Goal: Information Seeking & Learning: Learn about a topic

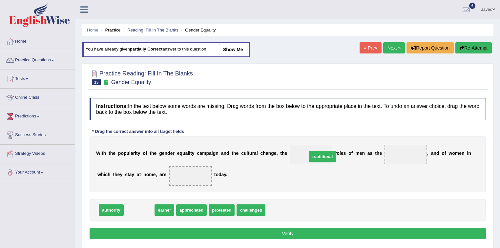
drag, startPoint x: 131, startPoint y: 206, endPoint x: 314, endPoint y: 153, distance: 190.9
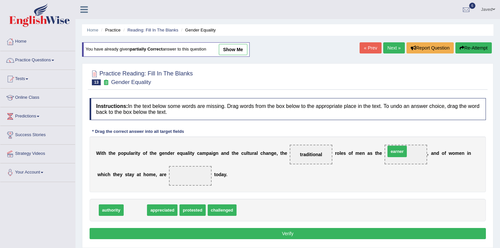
drag, startPoint x: 135, startPoint y: 210, endPoint x: 398, endPoint y: 151, distance: 269.5
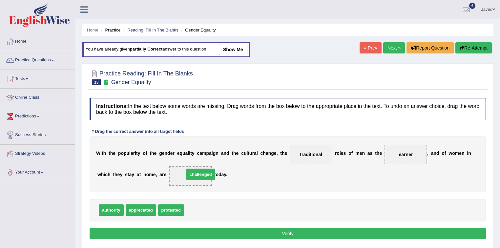
drag, startPoint x: 197, startPoint y: 209, endPoint x: 198, endPoint y: 173, distance: 35.8
click at [296, 232] on button "Verify" at bounding box center [288, 233] width 397 height 11
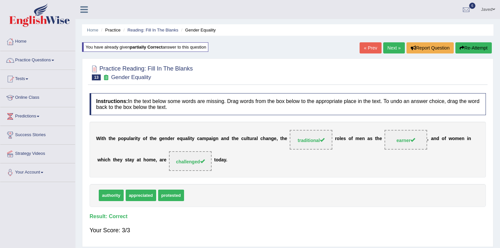
click at [392, 49] on link "Next »" at bounding box center [395, 47] width 22 height 11
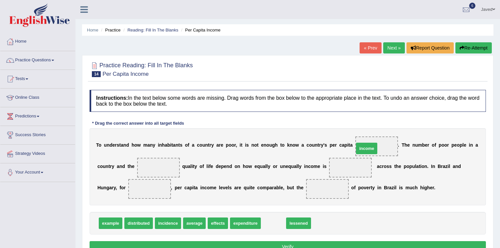
drag, startPoint x: 269, startPoint y: 225, endPoint x: 365, endPoint y: 149, distance: 122.5
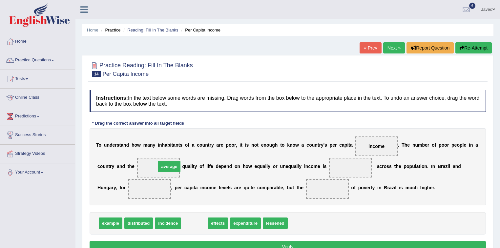
drag, startPoint x: 199, startPoint y: 221, endPoint x: 174, endPoint y: 164, distance: 62.2
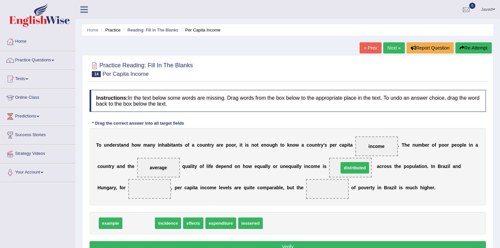
drag, startPoint x: 145, startPoint y: 223, endPoint x: 360, endPoint y: 169, distance: 222.1
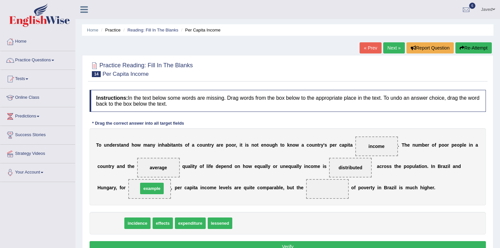
drag, startPoint x: 114, startPoint y: 224, endPoint x: 155, endPoint y: 189, distance: 54.1
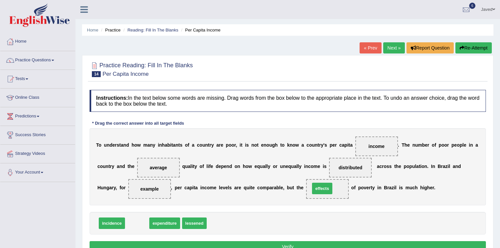
drag, startPoint x: 144, startPoint y: 218, endPoint x: 330, endPoint y: 183, distance: 188.5
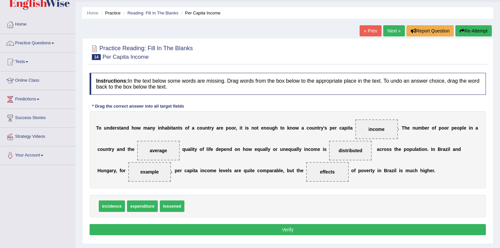
scroll to position [26, 0]
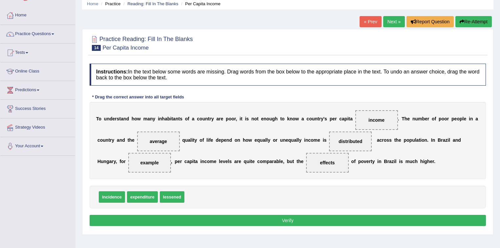
click at [307, 217] on button "Verify" at bounding box center [288, 220] width 397 height 11
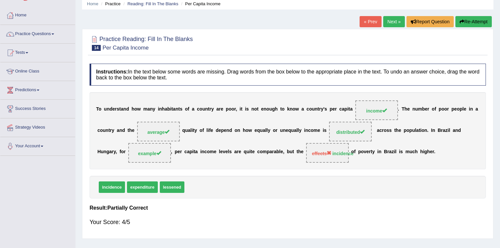
click at [396, 21] on link "Next »" at bounding box center [395, 21] width 22 height 11
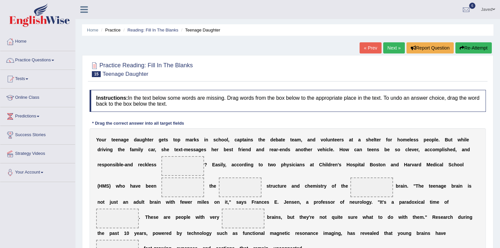
scroll to position [53, 0]
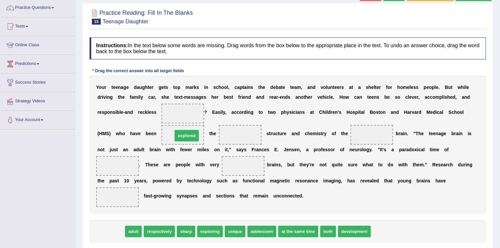
drag, startPoint x: 118, startPoint y: 230, endPoint x: 194, endPoint y: 134, distance: 122.3
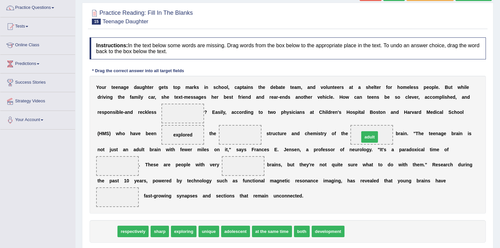
drag, startPoint x: 114, startPoint y: 229, endPoint x: 377, endPoint y: 134, distance: 279.2
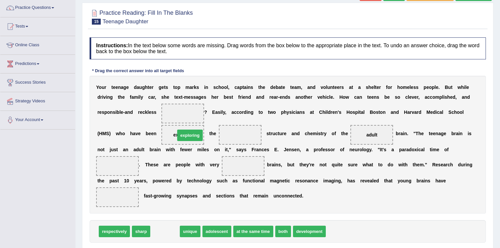
drag, startPoint x: 173, startPoint y: 230, endPoint x: 197, endPoint y: 132, distance: 101.2
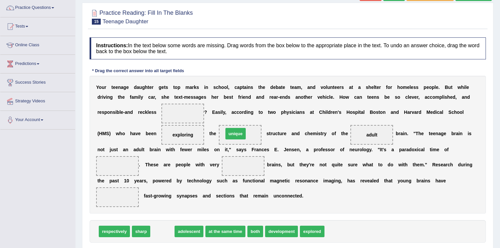
drag, startPoint x: 157, startPoint y: 233, endPoint x: 231, endPoint y: 135, distance: 122.2
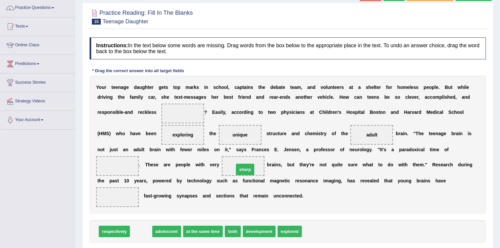
drag, startPoint x: 139, startPoint y: 231, endPoint x: 243, endPoint y: 169, distance: 121.2
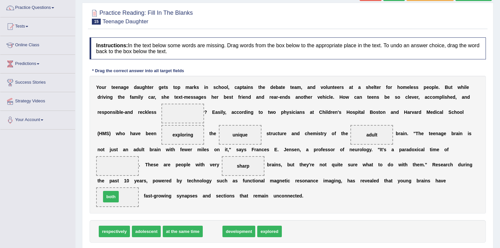
drag, startPoint x: 217, startPoint y: 229, endPoint x: 115, endPoint y: 194, distance: 107.6
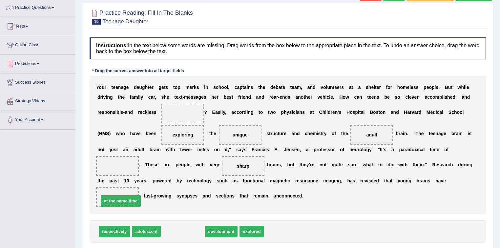
drag, startPoint x: 192, startPoint y: 230, endPoint x: 130, endPoint y: 199, distance: 69.2
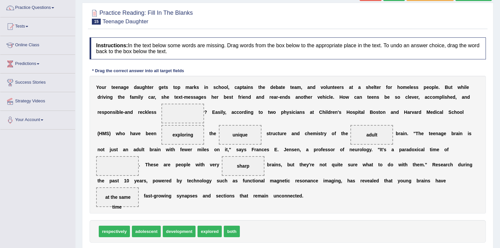
click at [184, 231] on span "development" at bounding box center [179, 231] width 33 height 11
drag, startPoint x: 184, startPoint y: 231, endPoint x: 181, endPoint y: 109, distance: 121.5
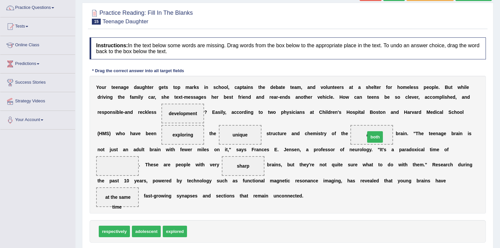
drag, startPoint x: 198, startPoint y: 228, endPoint x: 376, endPoint y: 133, distance: 201.8
drag, startPoint x: 199, startPoint y: 231, endPoint x: 381, endPoint y: 136, distance: 205.3
drag, startPoint x: 193, startPoint y: 234, endPoint x: 106, endPoint y: 167, distance: 109.4
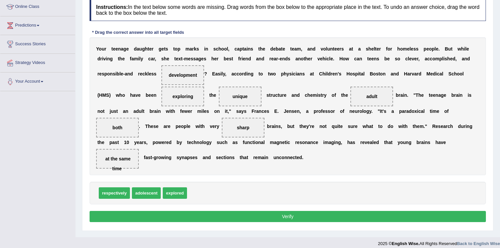
scroll to position [97, 0]
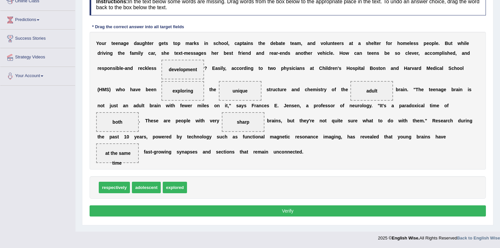
click at [247, 207] on button "Verify" at bounding box center [288, 211] width 397 height 11
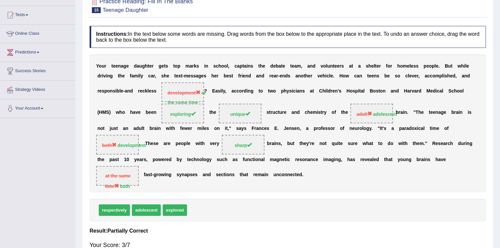
scroll to position [0, 0]
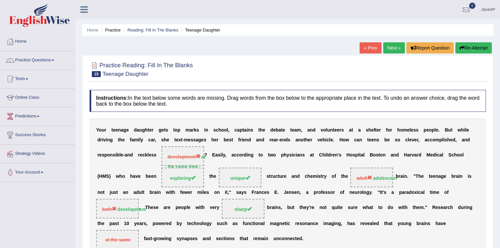
click at [464, 49] on button "Re-Attempt" at bounding box center [474, 47] width 36 height 11
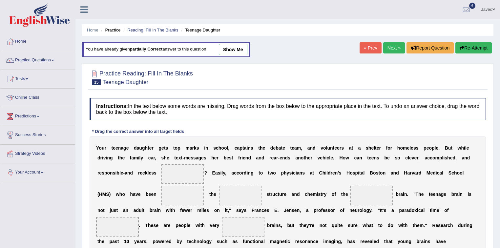
scroll to position [102, 0]
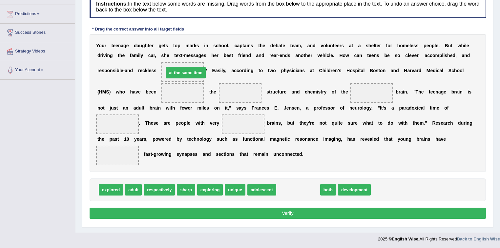
drag, startPoint x: 285, startPoint y: 190, endPoint x: 172, endPoint y: 73, distance: 162.6
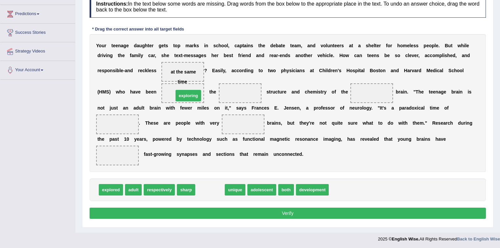
drag, startPoint x: 214, startPoint y: 189, endPoint x: 192, endPoint y: 95, distance: 96.7
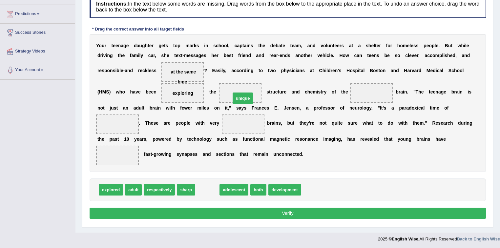
drag, startPoint x: 205, startPoint y: 189, endPoint x: 240, endPoint y: 96, distance: 100.1
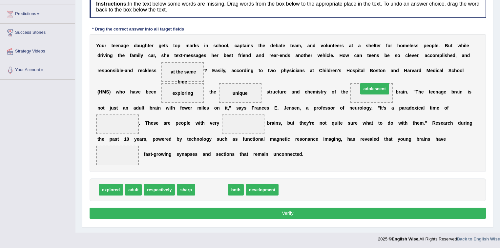
drag, startPoint x: 214, startPoint y: 190, endPoint x: 378, endPoint y: 89, distance: 192.0
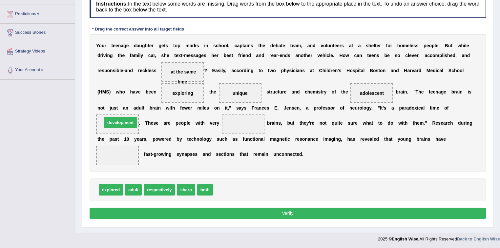
drag, startPoint x: 239, startPoint y: 190, endPoint x: 128, endPoint y: 123, distance: 129.8
drag, startPoint x: 185, startPoint y: 187, endPoint x: 243, endPoint y: 124, distance: 85.5
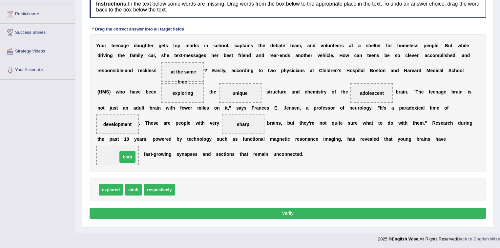
drag, startPoint x: 185, startPoint y: 188, endPoint x: 128, endPoint y: 155, distance: 66.2
click at [254, 210] on button "Verify" at bounding box center [288, 213] width 397 height 11
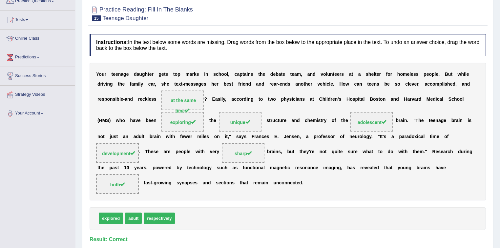
scroll to position [0, 0]
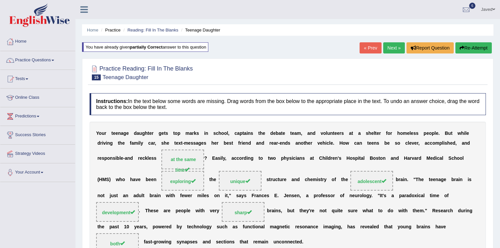
click at [390, 50] on link "Next »" at bounding box center [395, 47] width 22 height 11
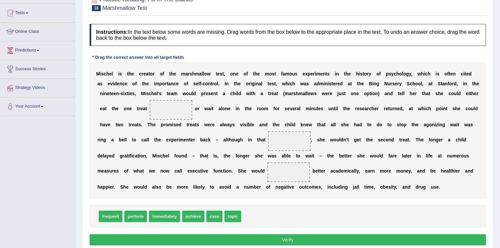
scroll to position [79, 0]
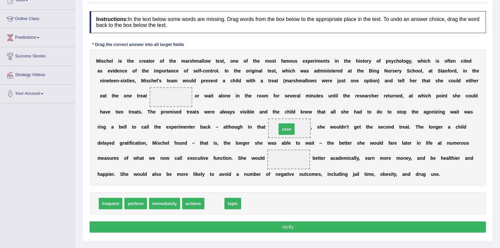
drag, startPoint x: 215, startPoint y: 201, endPoint x: 288, endPoint y: 126, distance: 103.8
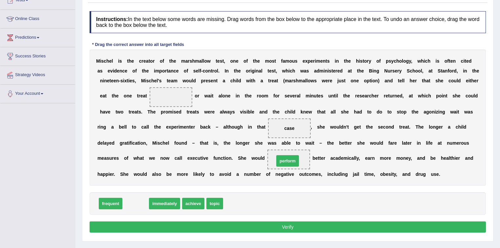
drag, startPoint x: 140, startPoint y: 201, endPoint x: 292, endPoint y: 159, distance: 157.9
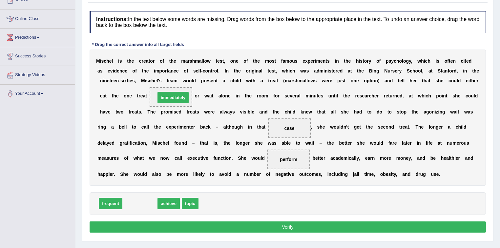
drag, startPoint x: 140, startPoint y: 205, endPoint x: 173, endPoint y: 99, distance: 111.1
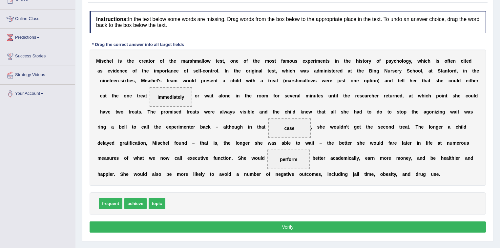
click at [269, 222] on button "Verify" at bounding box center [288, 227] width 397 height 11
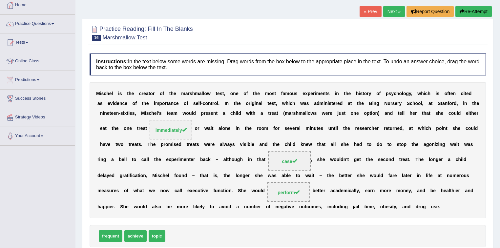
scroll to position [0, 0]
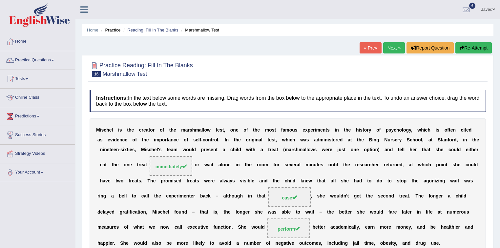
click at [394, 47] on link "Next »" at bounding box center [395, 47] width 22 height 11
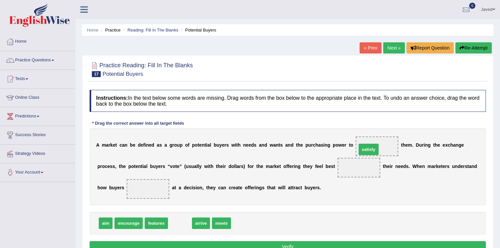
drag, startPoint x: 179, startPoint y: 222, endPoint x: 368, endPoint y: 147, distance: 203.0
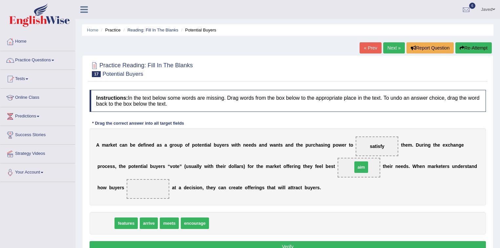
drag, startPoint x: 108, startPoint y: 226, endPoint x: 364, endPoint y: 169, distance: 261.9
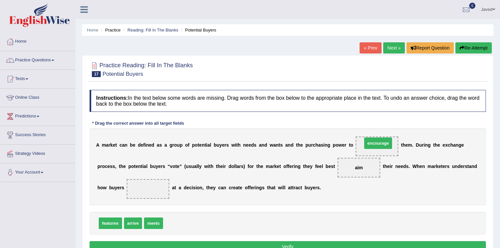
drag, startPoint x: 177, startPoint y: 223, endPoint x: 377, endPoint y: 143, distance: 214.8
drag, startPoint x: 372, startPoint y: 149, endPoint x: 221, endPoint y: 175, distance: 153.2
click at [209, 180] on div "A m a r k e t c a n b e d e f i n e d a s a g r o u p o f p o t e n t i a l b u…" at bounding box center [288, 166] width 397 height 77
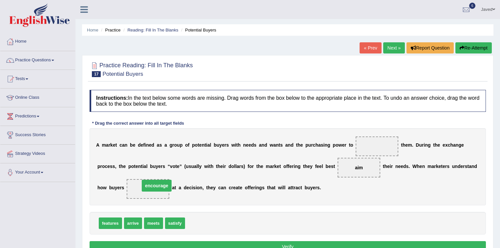
drag, startPoint x: 373, startPoint y: 143, endPoint x: 151, endPoint y: 182, distance: 225.7
drag, startPoint x: 175, startPoint y: 223, endPoint x: 376, endPoint y: 146, distance: 214.9
click at [250, 241] on button "Verify" at bounding box center [288, 246] width 397 height 11
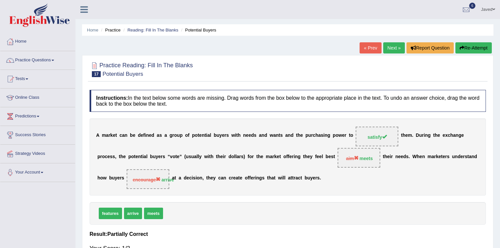
click at [389, 44] on link "Next »" at bounding box center [395, 47] width 22 height 11
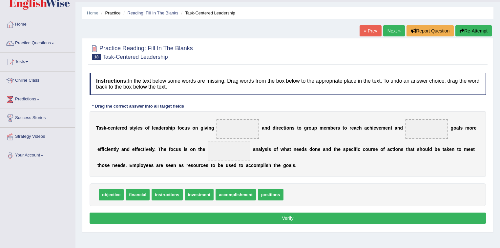
scroll to position [26, 0]
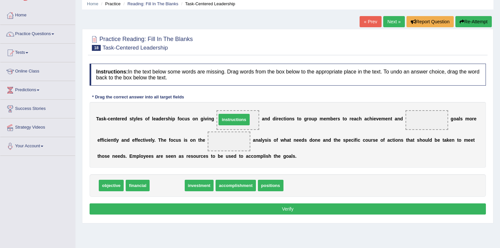
drag, startPoint x: 176, startPoint y: 187, endPoint x: 243, endPoint y: 121, distance: 94.0
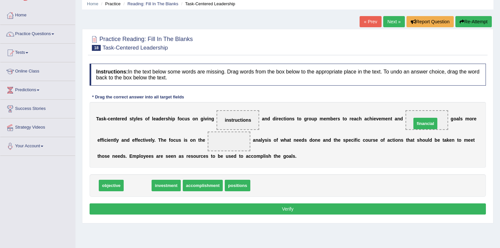
drag, startPoint x: 145, startPoint y: 183, endPoint x: 434, endPoint y: 120, distance: 295.5
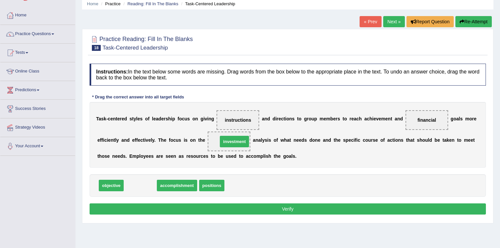
drag, startPoint x: 149, startPoint y: 184, endPoint x: 243, endPoint y: 140, distance: 104.0
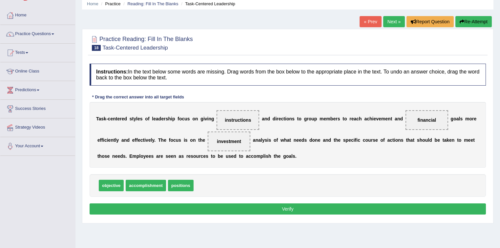
click at [300, 207] on button "Verify" at bounding box center [288, 209] width 397 height 11
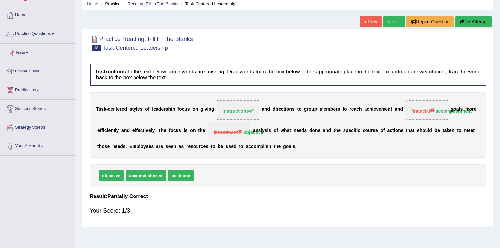
click at [477, 19] on button "Re-Attempt" at bounding box center [474, 21] width 36 height 11
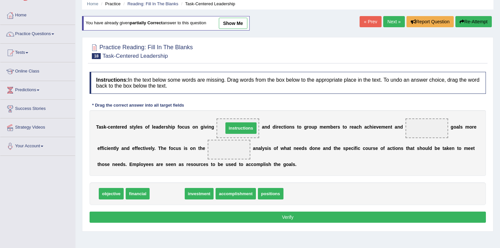
drag, startPoint x: 164, startPoint y: 192, endPoint x: 236, endPoint y: 125, distance: 98.5
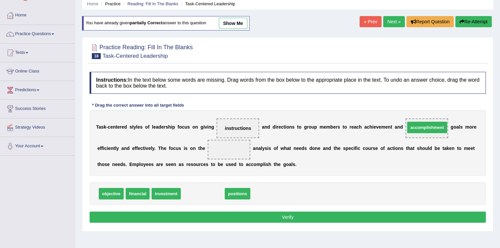
drag, startPoint x: 198, startPoint y: 194, endPoint x: 423, endPoint y: 128, distance: 234.2
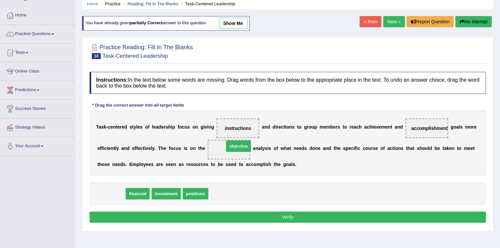
drag, startPoint x: 109, startPoint y: 194, endPoint x: 229, endPoint y: 154, distance: 127.2
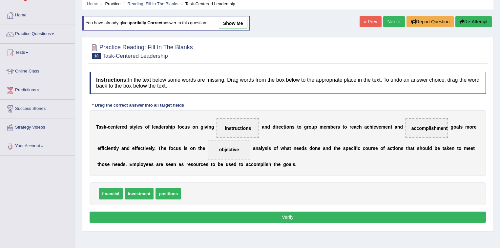
click at [289, 217] on button "Verify" at bounding box center [288, 217] width 397 height 11
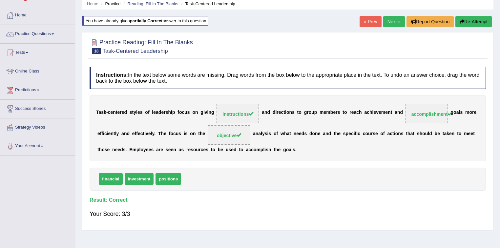
click at [394, 19] on link "Next »" at bounding box center [395, 21] width 22 height 11
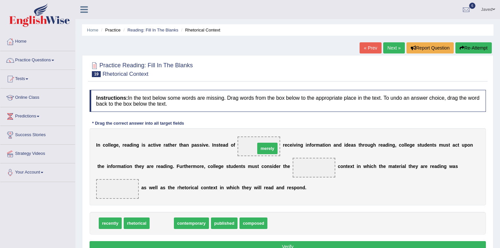
drag, startPoint x: 161, startPoint y: 224, endPoint x: 267, endPoint y: 149, distance: 129.6
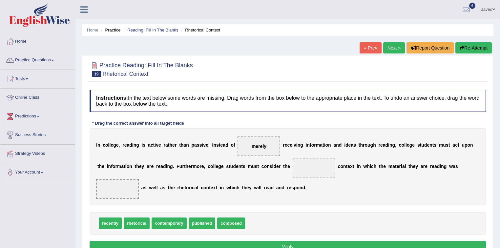
click at [208, 222] on span "published" at bounding box center [202, 223] width 27 height 11
drag, startPoint x: 206, startPoint y: 218, endPoint x: 324, endPoint y: 161, distance: 131.0
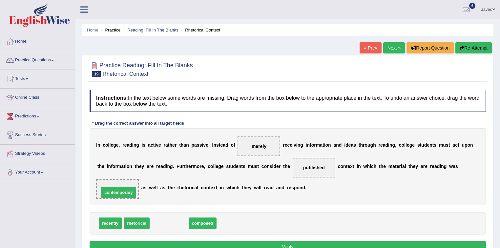
drag, startPoint x: 182, startPoint y: 222, endPoint x: 132, endPoint y: 191, distance: 59.2
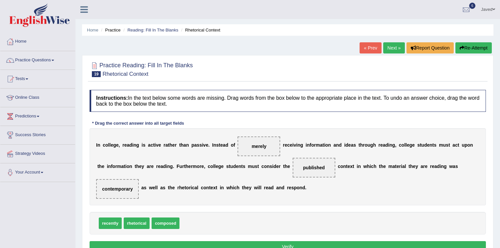
click at [248, 242] on button "Verify" at bounding box center [288, 246] width 397 height 11
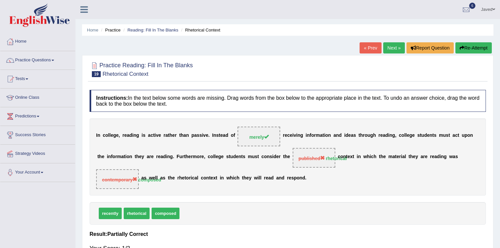
click at [468, 49] on button "Re-Attempt" at bounding box center [474, 47] width 36 height 11
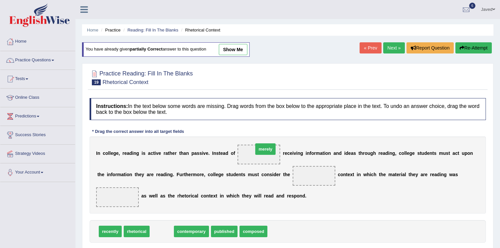
drag, startPoint x: 166, startPoint y: 232, endPoint x: 270, endPoint y: 150, distance: 132.5
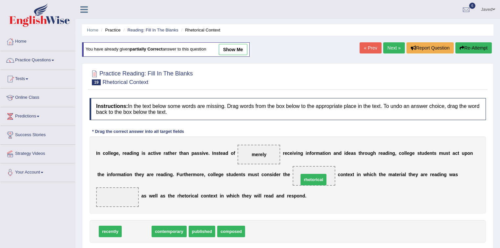
drag, startPoint x: 128, startPoint y: 233, endPoint x: 304, endPoint y: 181, distance: 184.1
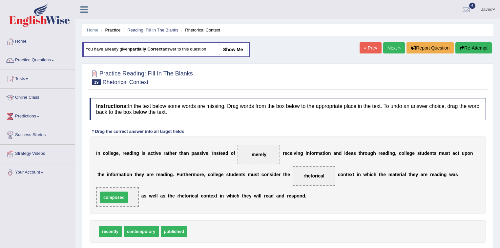
drag, startPoint x: 209, startPoint y: 232, endPoint x: 120, endPoint y: 198, distance: 95.6
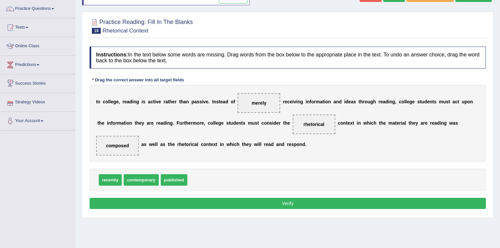
scroll to position [97, 0]
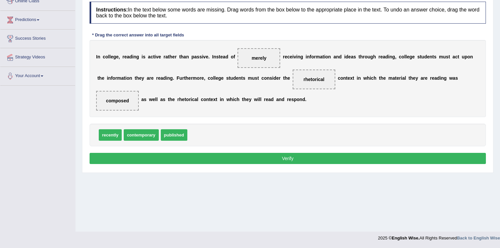
click at [308, 158] on button "Verify" at bounding box center [288, 158] width 397 height 11
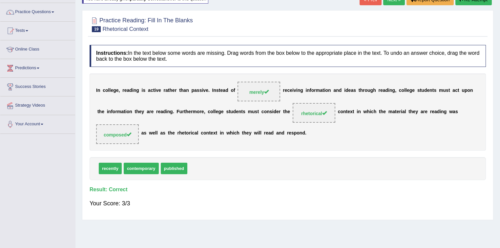
scroll to position [0, 0]
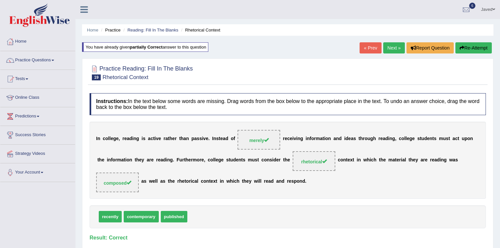
drag, startPoint x: 393, startPoint y: 46, endPoint x: 389, endPoint y: 51, distance: 6.6
click at [392, 46] on link "Next »" at bounding box center [395, 47] width 22 height 11
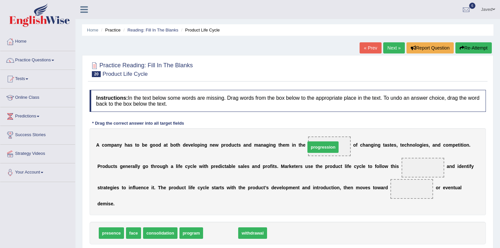
drag, startPoint x: 222, startPoint y: 233, endPoint x: 325, endPoint y: 147, distance: 134.5
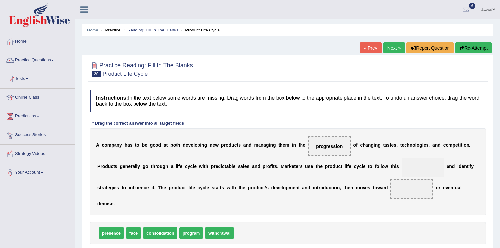
click at [276, 167] on div "A c o m p a n y h a s t o b e g o o d a t b o t h d e v e l o p i n g n e w p r…" at bounding box center [288, 171] width 397 height 87
drag, startPoint x: 194, startPoint y: 232, endPoint x: 423, endPoint y: 167, distance: 237.2
drag, startPoint x: 336, startPoint y: 150, endPoint x: 368, endPoint y: 176, distance: 41.5
click at [387, 188] on div "A c o m p a n y h a s t o b e g o o d a t b o t h d e v e l o p i n g n e w p r…" at bounding box center [288, 171] width 397 height 87
drag, startPoint x: 333, startPoint y: 147, endPoint x: 416, endPoint y: 190, distance: 93.8
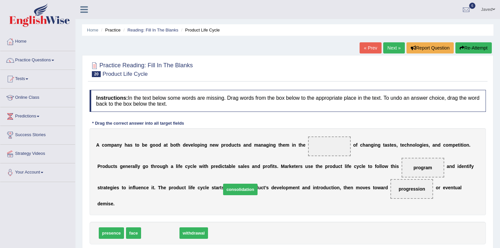
drag, startPoint x: 170, startPoint y: 233, endPoint x: 288, endPoint y: 176, distance: 131.0
click at [258, 184] on span "consolidation" at bounding box center [240, 189] width 34 height 11
drag, startPoint x: 288, startPoint y: 176, endPoint x: 309, endPoint y: 165, distance: 24.1
click at [309, 165] on div "A c o m p a n y h a s t o b e g o o d a t b o t h d e v e l o p i n g n e w p r…" at bounding box center [288, 171] width 397 height 87
click at [164, 232] on span "consolidation" at bounding box center [160, 233] width 34 height 11
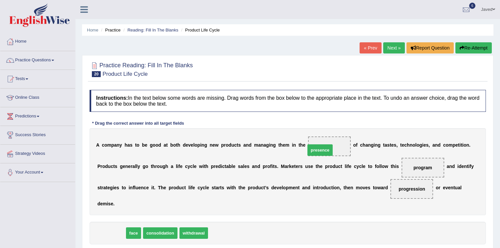
drag, startPoint x: 111, startPoint y: 234, endPoint x: 320, endPoint y: 151, distance: 224.8
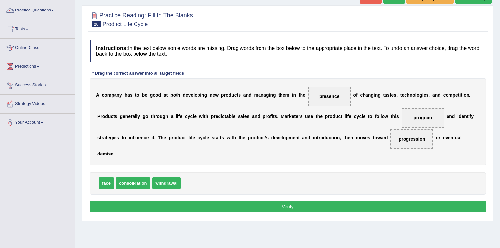
scroll to position [53, 0]
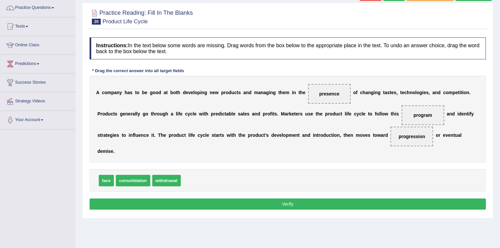
click at [273, 203] on button "Verify" at bounding box center [288, 204] width 397 height 11
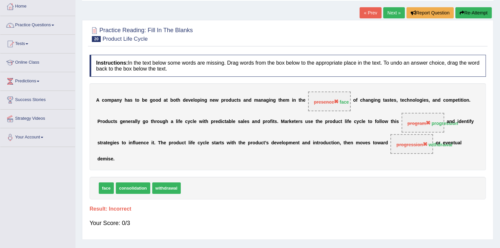
scroll to position [26, 0]
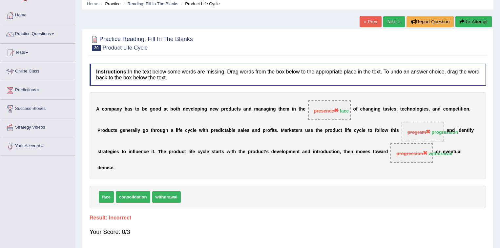
click at [462, 22] on icon "button" at bounding box center [462, 21] width 5 height 5
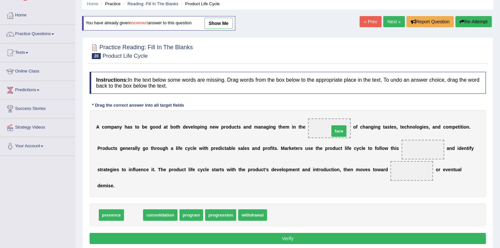
drag, startPoint x: 133, startPoint y: 215, endPoint x: 339, endPoint y: 131, distance: 222.5
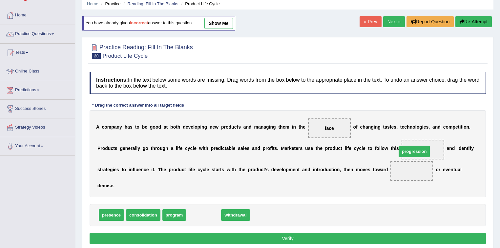
drag, startPoint x: 207, startPoint y: 213, endPoint x: 417, endPoint y: 149, distance: 220.2
drag, startPoint x: 215, startPoint y: 212, endPoint x: 431, endPoint y: 163, distance: 221.6
click at [262, 235] on button "Verify" at bounding box center [288, 238] width 397 height 11
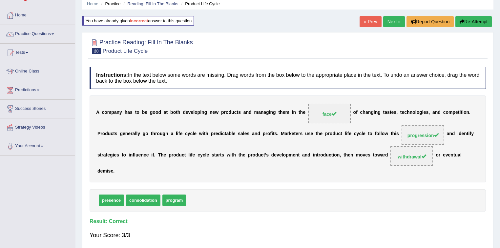
click at [394, 22] on link "Next »" at bounding box center [395, 21] width 22 height 11
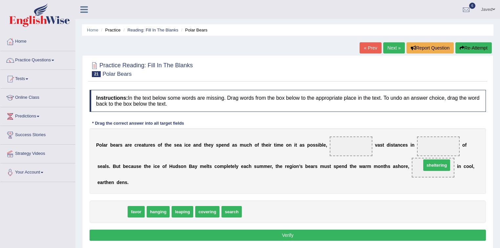
drag, startPoint x: 118, startPoint y: 210, endPoint x: 443, endPoint y: 164, distance: 328.1
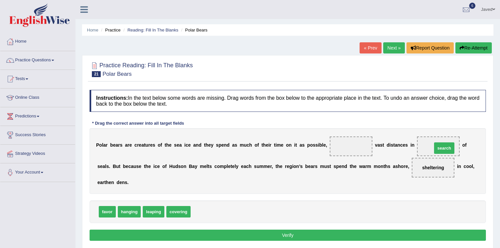
drag, startPoint x: 207, startPoint y: 210, endPoint x: 447, endPoint y: 146, distance: 248.1
drag, startPoint x: 181, startPoint y: 211, endPoint x: 361, endPoint y: 144, distance: 192.0
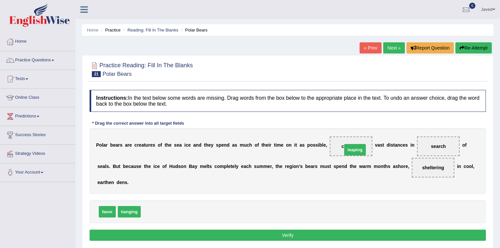
drag, startPoint x: 156, startPoint y: 209, endPoint x: 357, endPoint y: 147, distance: 210.3
click at [269, 237] on button "Verify" at bounding box center [288, 235] width 397 height 11
